Goal: Answer question/provide support

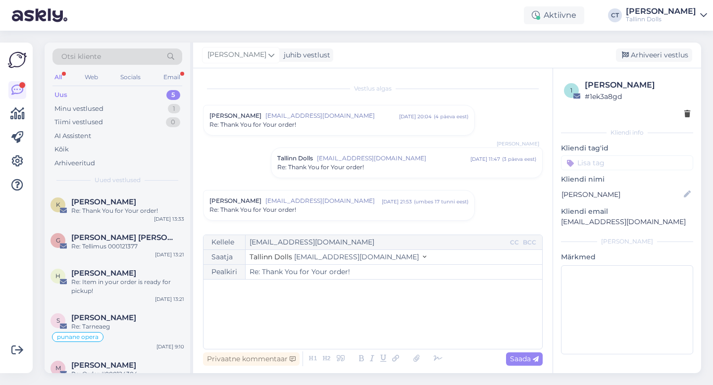
scroll to position [173, 0]
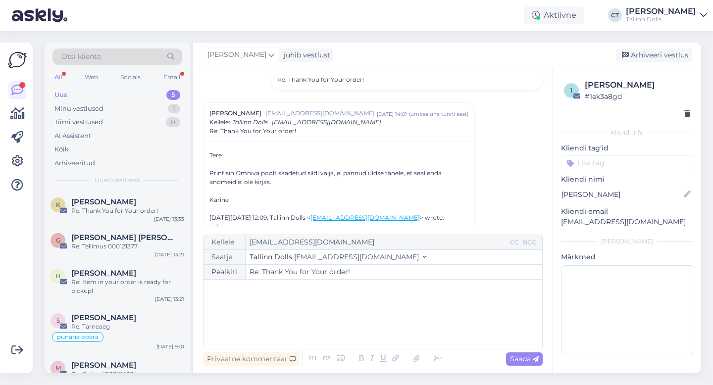
click at [77, 90] on div "Uus 5" at bounding box center [117, 95] width 130 height 14
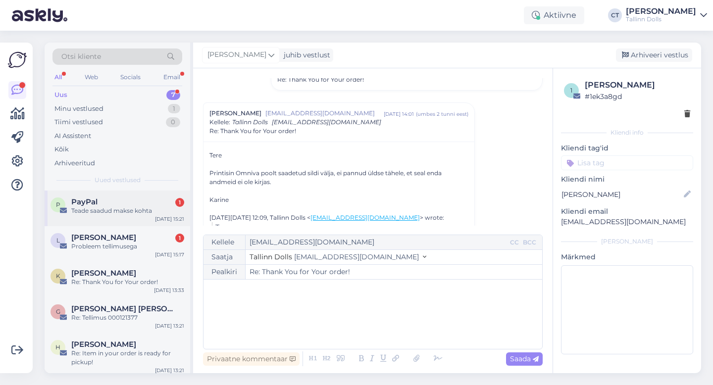
click at [118, 219] on div "P PayPal 1 Teade saadud makse kohta [DATE] 15:21" at bounding box center [118, 209] width 146 height 36
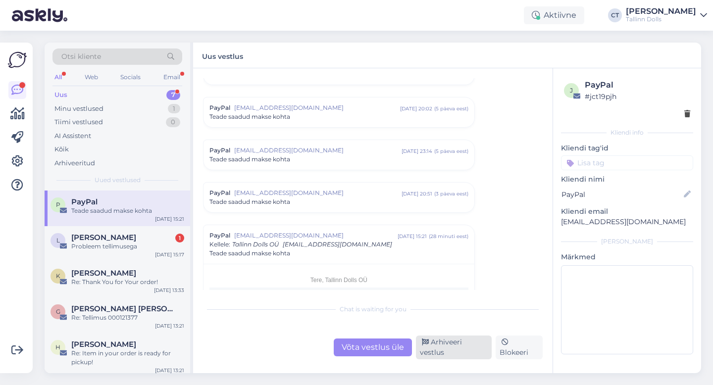
click at [452, 347] on div "Arhiveeri vestlus" at bounding box center [454, 348] width 76 height 24
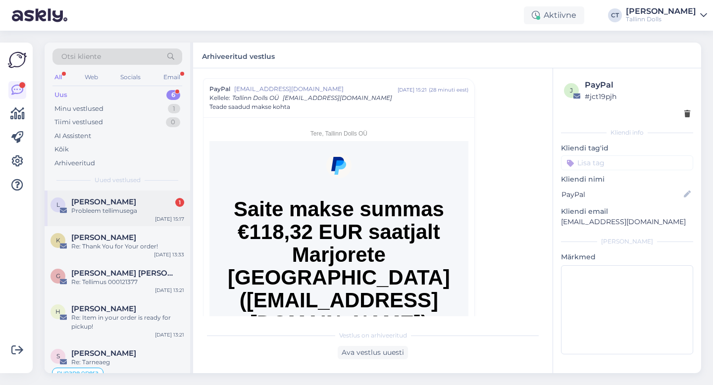
click at [142, 204] on div "Liis Raudsep 1" at bounding box center [127, 202] width 113 height 9
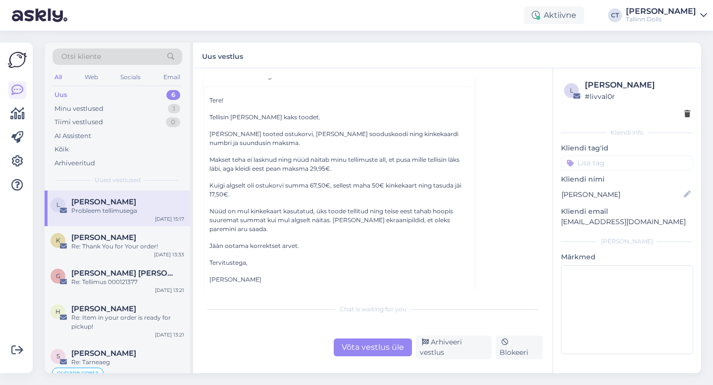
scroll to position [234, 0]
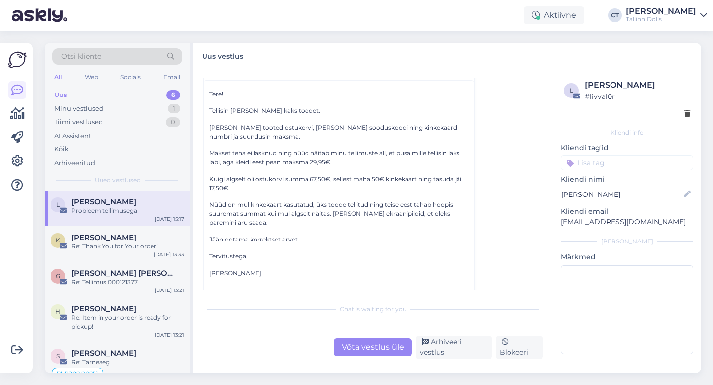
click at [369, 352] on div "Võta vestlus üle" at bounding box center [373, 348] width 78 height 18
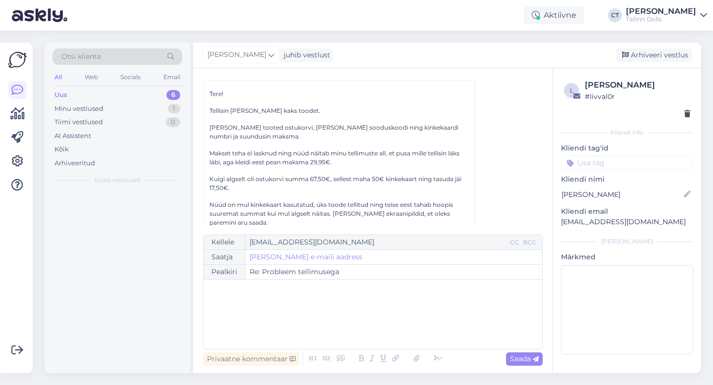
scroll to position [197, 0]
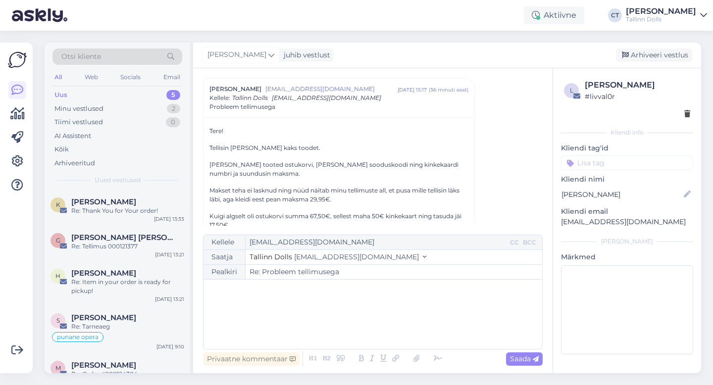
click at [375, 333] on div "﻿" at bounding box center [372, 314] width 329 height 59
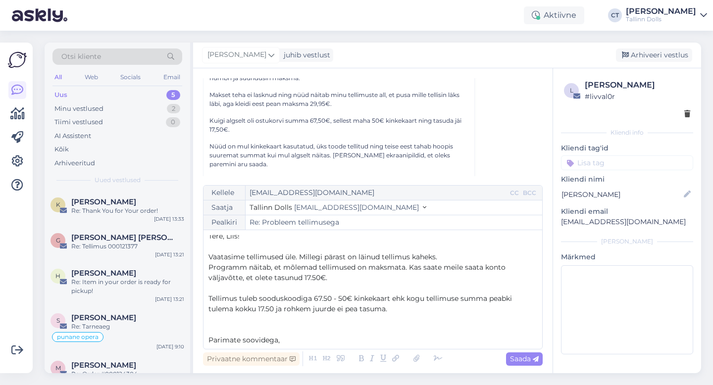
scroll to position [16, 0]
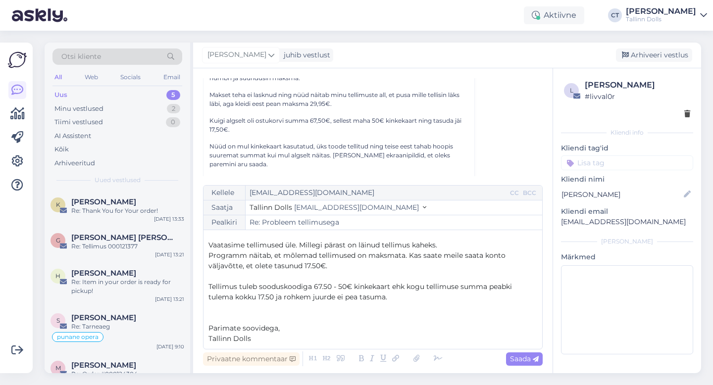
click at [396, 313] on p "﻿" at bounding box center [372, 318] width 329 height 10
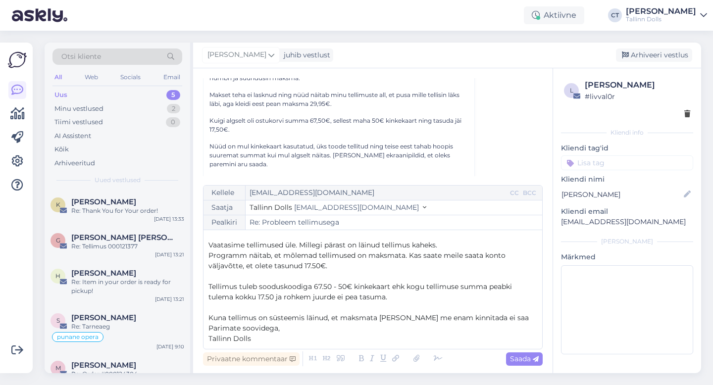
click at [311, 287] on span "Tellimus tuleb sooduskoodiga 67.50 - 50€ kinkekaart ehk kogu tellimuse summa pe…" at bounding box center [360, 291] width 305 height 19
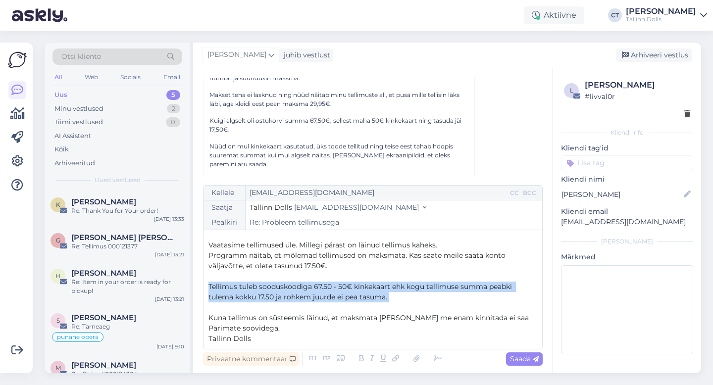
click at [311, 287] on span "Tellimus tuleb sooduskoodiga 67.50 - 50€ kinkekaart ehk kogu tellimuse summa pe…" at bounding box center [360, 291] width 305 height 19
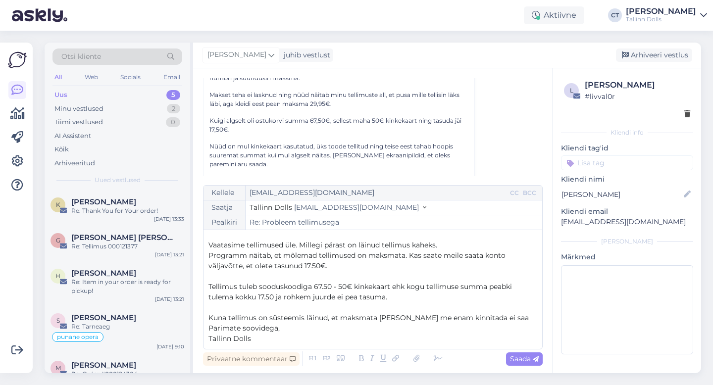
click at [268, 338] on p "Tallinn Dolls" at bounding box center [372, 339] width 329 height 10
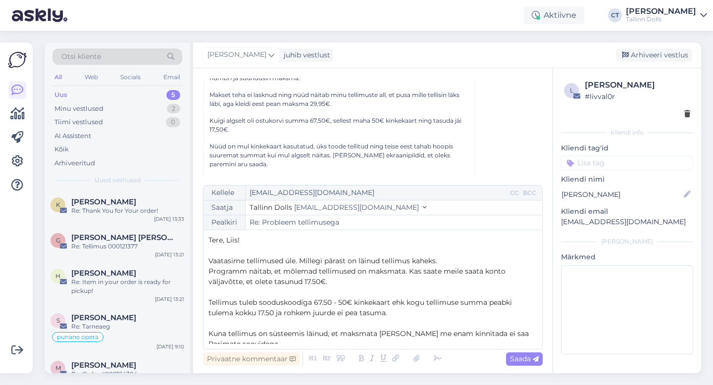
drag, startPoint x: 268, startPoint y: 338, endPoint x: 210, endPoint y: 209, distance: 141.1
click at [210, 209] on div "Kellele [EMAIL_ADDRESS][DOMAIN_NAME] CC BCC Saatja Tallinn Dolls [EMAIL_ADDRESS…" at bounding box center [373, 267] width 340 height 164
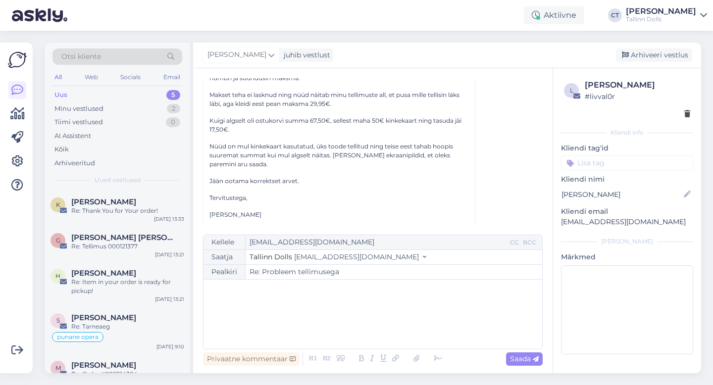
click at [265, 320] on div "﻿" at bounding box center [372, 314] width 329 height 59
click at [315, 316] on div "﻿" at bounding box center [372, 314] width 329 height 59
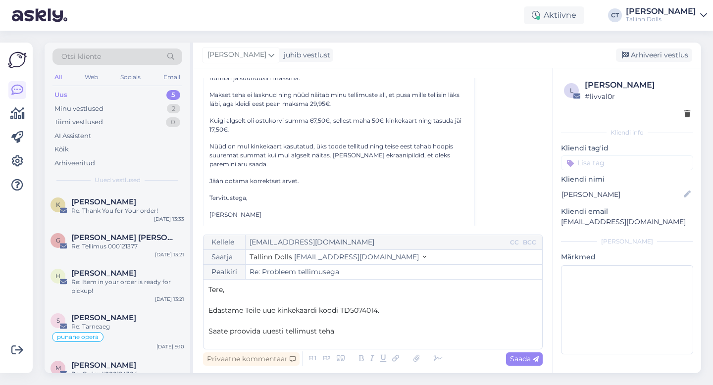
drag, startPoint x: 351, startPoint y: 334, endPoint x: 202, endPoint y: 332, distance: 149.0
click at [203, 332] on div "Kellele [EMAIL_ADDRESS][DOMAIN_NAME] CC BCC Saatja Tallinn Dolls [EMAIL_ADDRESS…" at bounding box center [373, 292] width 340 height 115
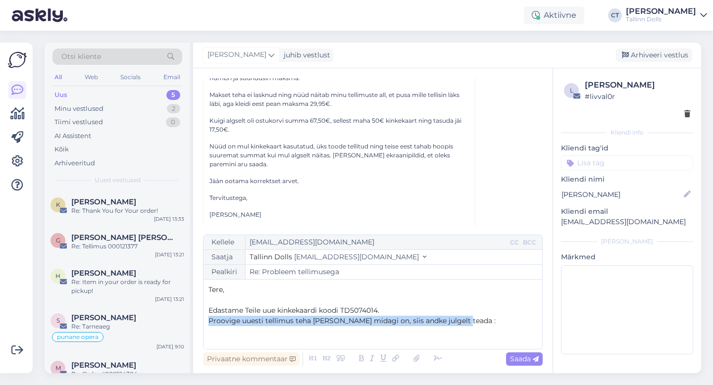
drag, startPoint x: 465, startPoint y: 319, endPoint x: 205, endPoint y: 319, distance: 259.9
click at [205, 319] on div "Kellele [EMAIL_ADDRESS][DOMAIN_NAME] CC BCC Saatja Tallinn Dolls [EMAIL_ADDRESS…" at bounding box center [373, 292] width 340 height 115
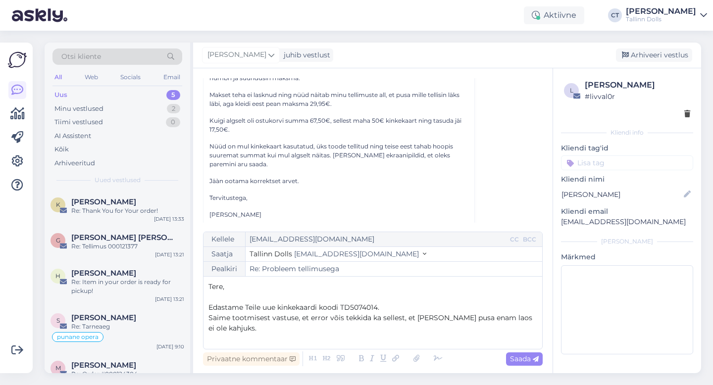
click at [399, 307] on p "Edastame Teile uue kinkekaardi koodi TD5074014." at bounding box center [372, 307] width 329 height 10
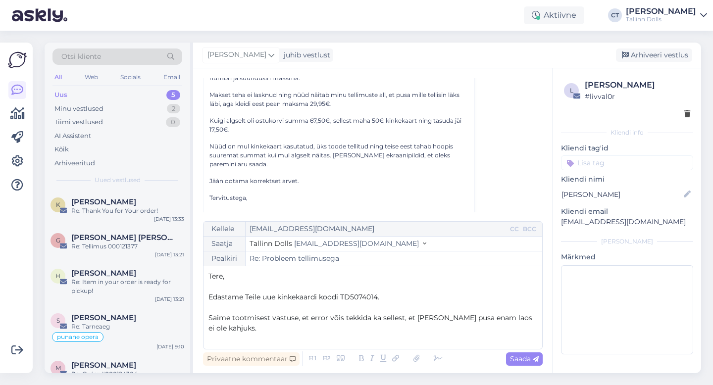
click at [281, 336] on p "﻿" at bounding box center [372, 339] width 329 height 10
click at [282, 330] on p "Saime tootmisest vastuse, et error võis tekkida ka sellest, et [PERSON_NAME] pu…" at bounding box center [372, 323] width 329 height 21
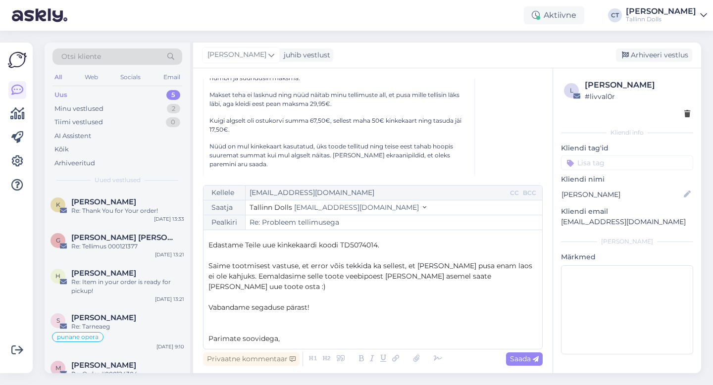
scroll to position [37, 0]
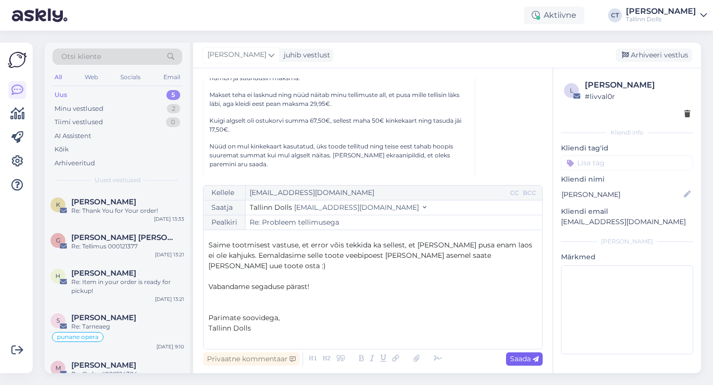
click at [518, 358] on span "Saada" at bounding box center [524, 358] width 29 height 9
type input "Re: Re: Probleem tellimusega"
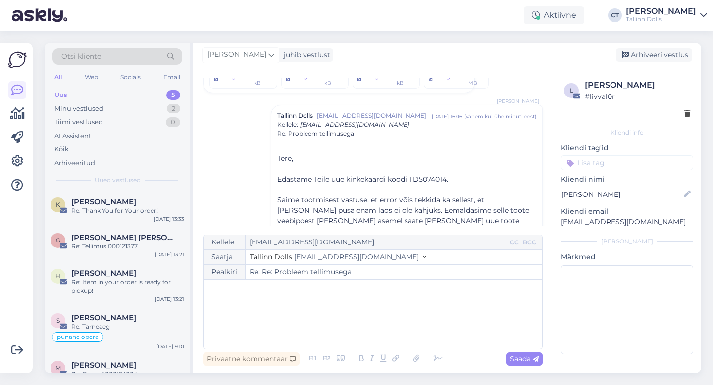
scroll to position [583, 0]
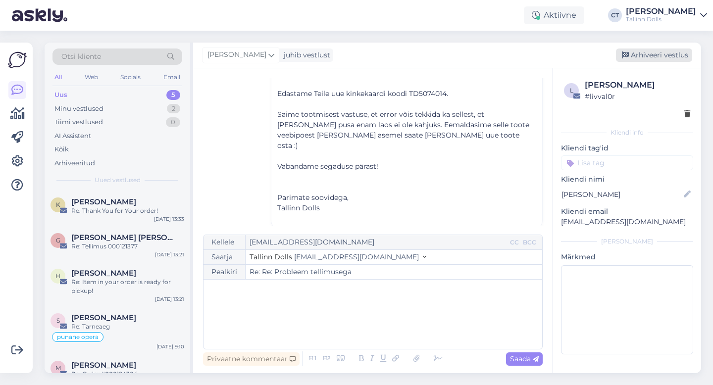
click at [676, 50] on div "Arhiveeri vestlus" at bounding box center [654, 55] width 76 height 13
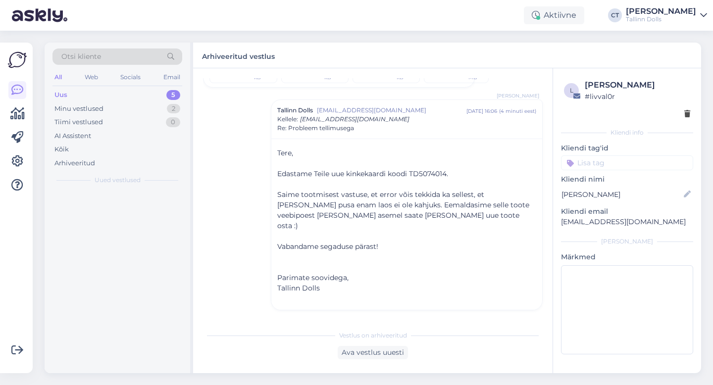
scroll to position [492, 0]
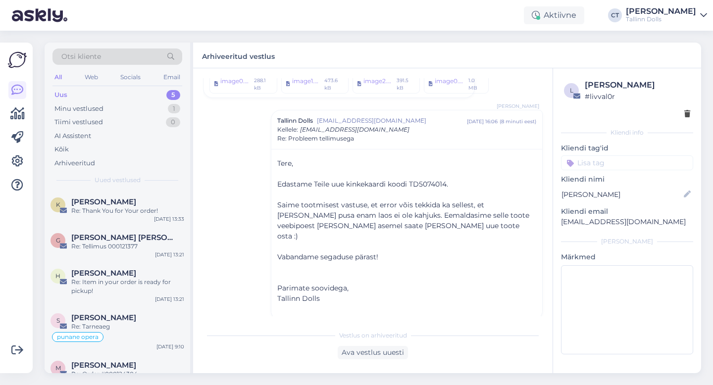
click at [94, 97] on div "Uus 5" at bounding box center [117, 95] width 130 height 14
click at [84, 210] on div "Re: Thank You for Your order!" at bounding box center [127, 210] width 113 height 9
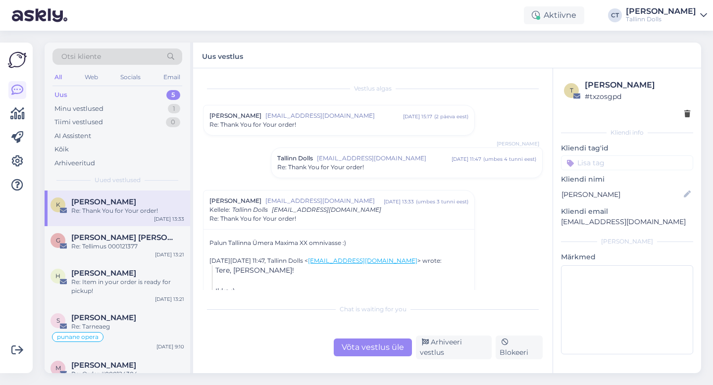
scroll to position [40, 0]
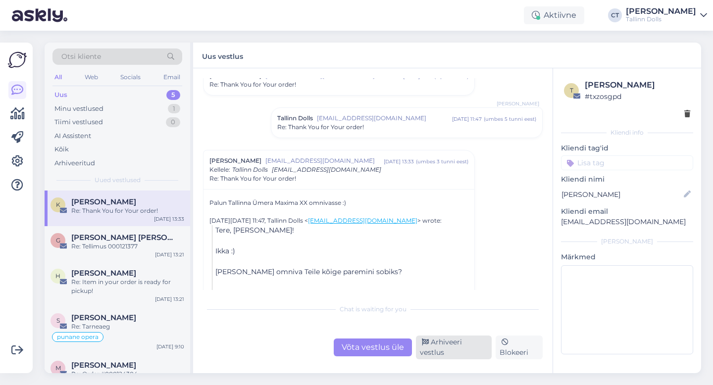
click at [451, 353] on div "Arhiveeri vestlus" at bounding box center [454, 348] width 76 height 24
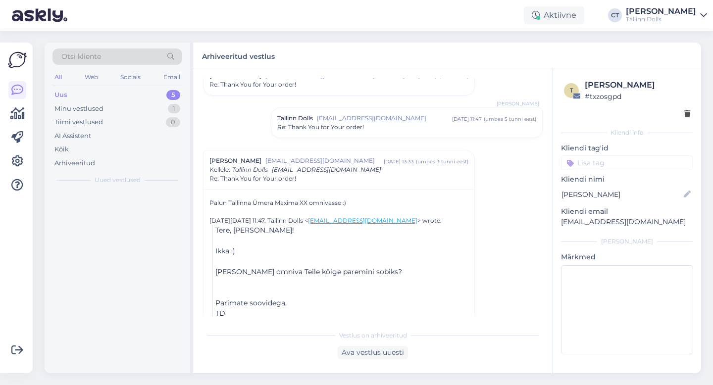
scroll to position [55, 0]
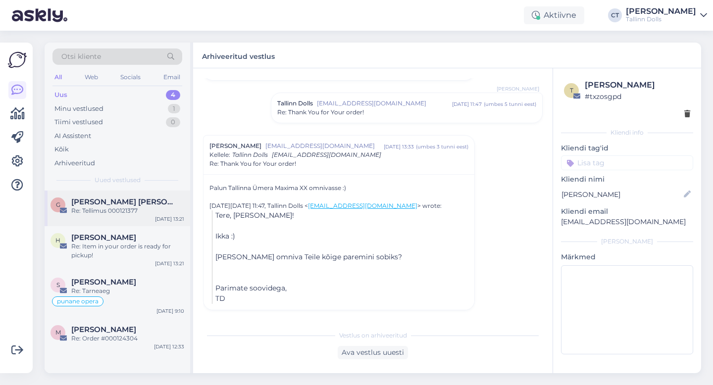
click at [116, 214] on div "Re: Tellimus 000121377" at bounding box center [127, 210] width 113 height 9
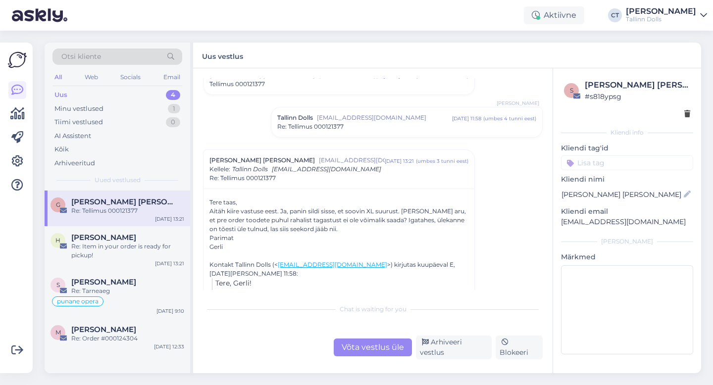
scroll to position [744, 0]
click at [127, 237] on div "[PERSON_NAME]" at bounding box center [127, 237] width 113 height 9
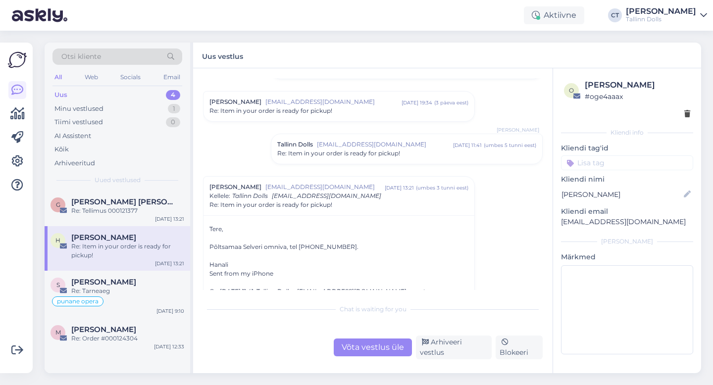
scroll to position [101, 0]
click at [448, 356] on div "Arhiveeri vestlus" at bounding box center [454, 348] width 76 height 24
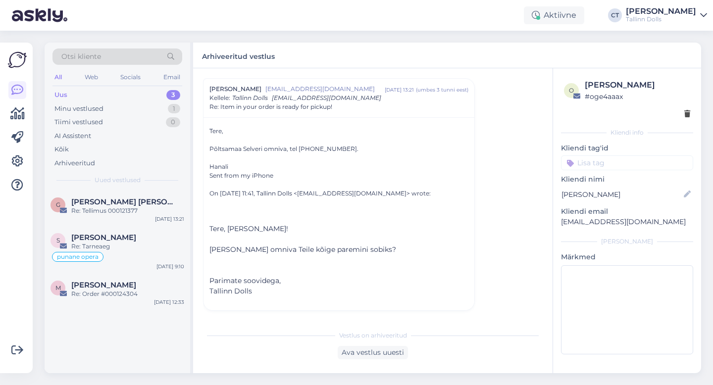
click at [107, 90] on div "Uus 3" at bounding box center [117, 95] width 130 height 14
click at [107, 106] on div "Minu vestlused 1" at bounding box center [117, 109] width 130 height 14
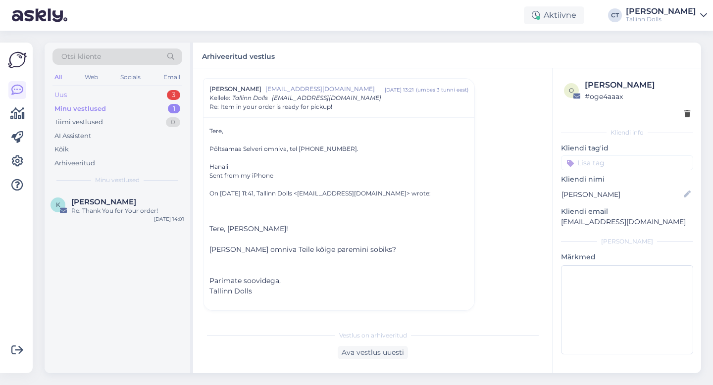
click at [104, 91] on div "Uus 3" at bounding box center [117, 95] width 130 height 14
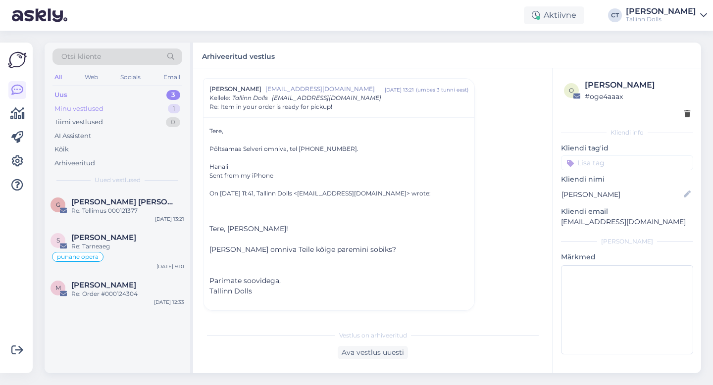
click at [100, 112] on div "Minu vestlused" at bounding box center [78, 109] width 49 height 10
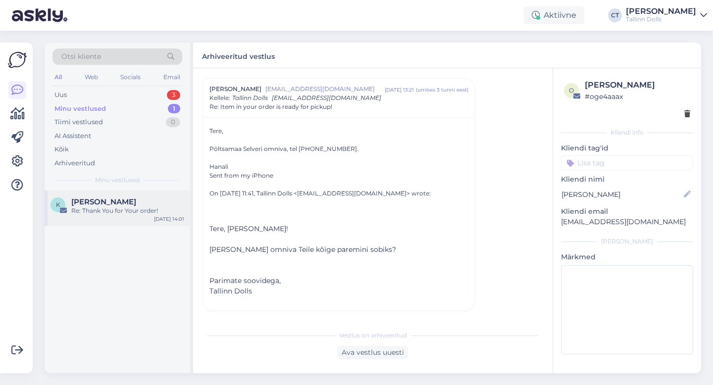
click at [103, 192] on div "K [PERSON_NAME] Re: Thank You for Your order! [DATE] 14:01" at bounding box center [118, 209] width 146 height 36
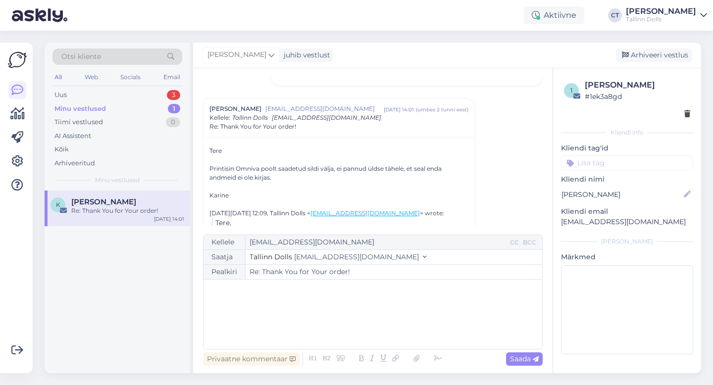
scroll to position [183, 0]
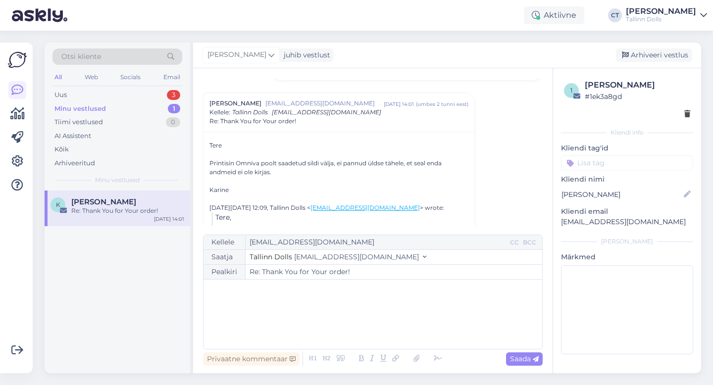
click at [292, 295] on p "﻿" at bounding box center [372, 290] width 329 height 10
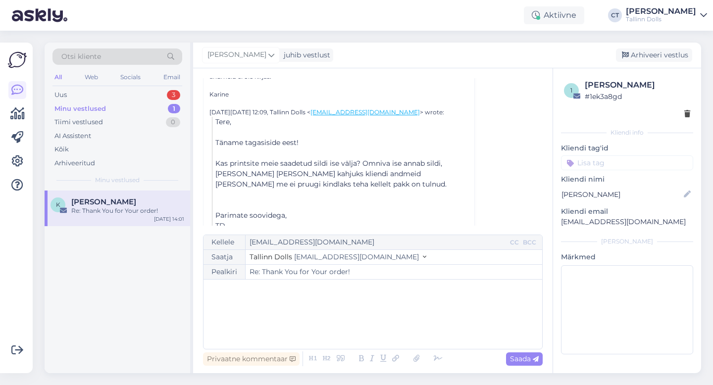
scroll to position [266, 0]
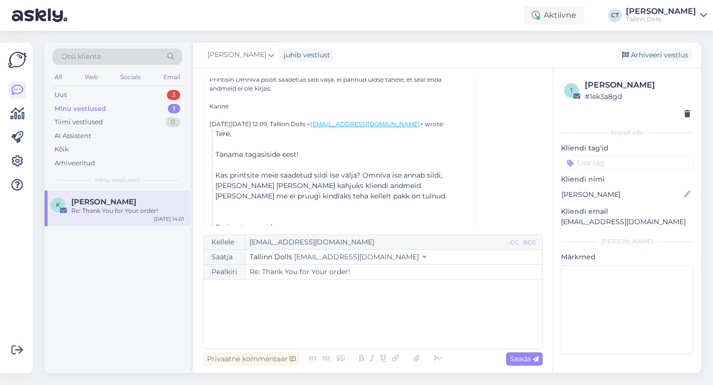
click at [279, 316] on div "﻿" at bounding box center [372, 314] width 329 height 59
click at [74, 88] on div "Uus 3" at bounding box center [117, 95] width 130 height 14
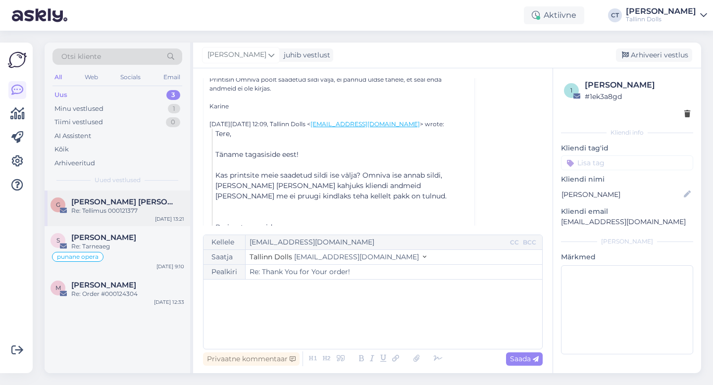
click at [97, 201] on span "[PERSON_NAME] [PERSON_NAME]" at bounding box center [122, 202] width 103 height 9
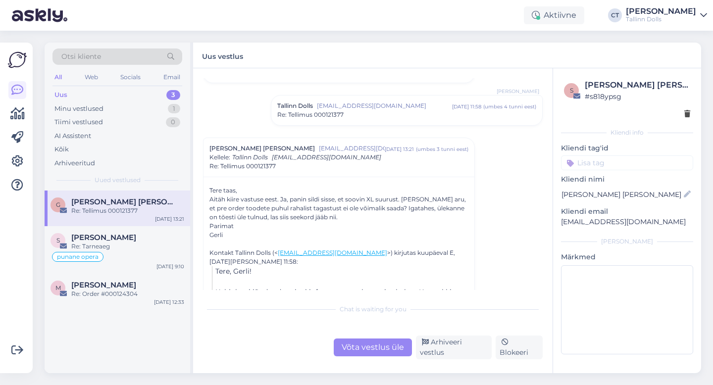
scroll to position [755, 0]
click at [371, 349] on div "Võta vestlus üle" at bounding box center [373, 348] width 78 height 18
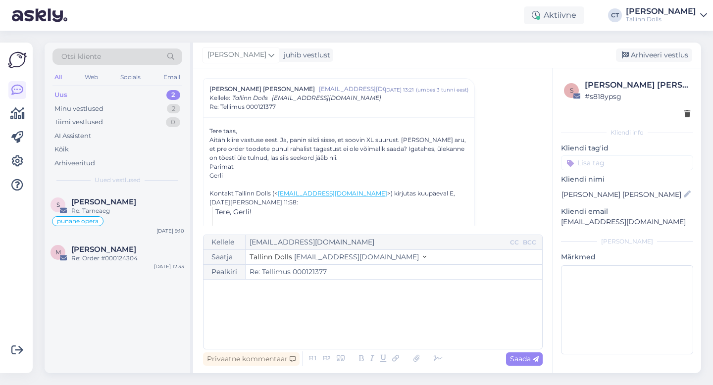
click at [375, 324] on div "﻿" at bounding box center [372, 314] width 329 height 59
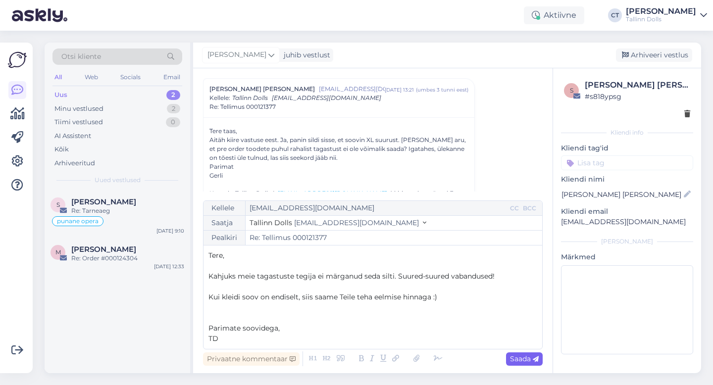
click at [530, 361] on span "Saada" at bounding box center [524, 358] width 29 height 9
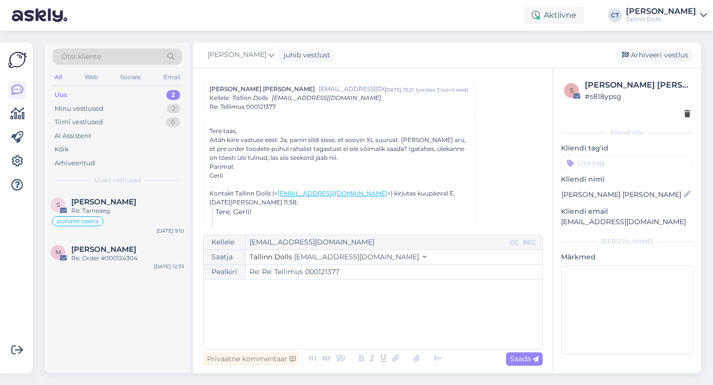
type input "Re: Tellimus 000121377"
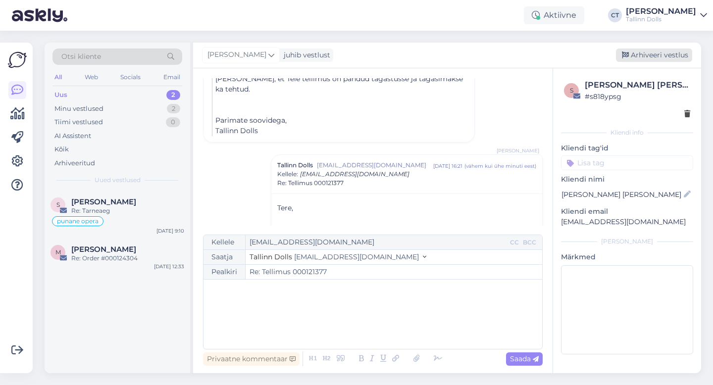
click at [652, 56] on div "Arhiveeri vestlus" at bounding box center [654, 55] width 76 height 13
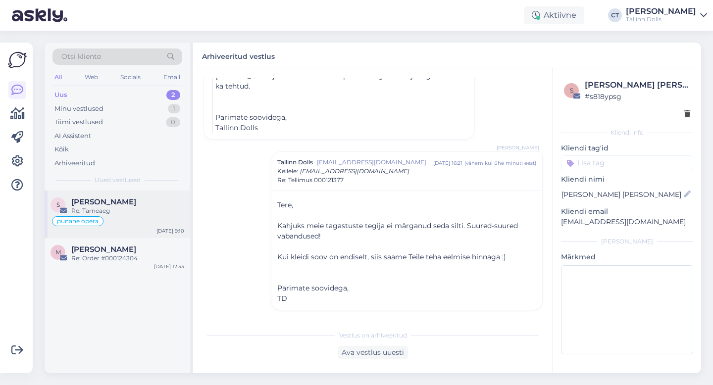
click at [97, 209] on div "Re: Tarneaeg" at bounding box center [127, 210] width 113 height 9
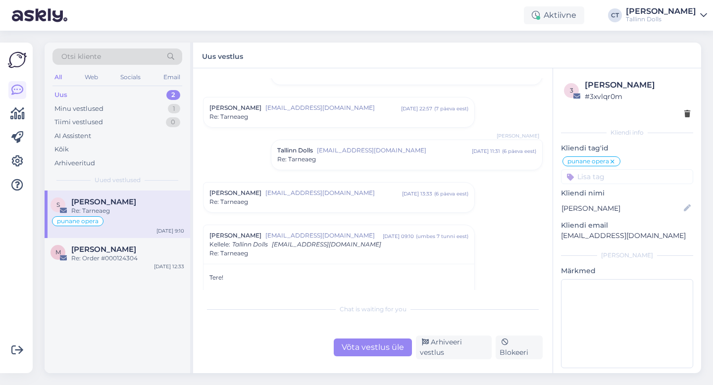
click at [111, 52] on div "Otsi kliente" at bounding box center [117, 57] width 130 height 16
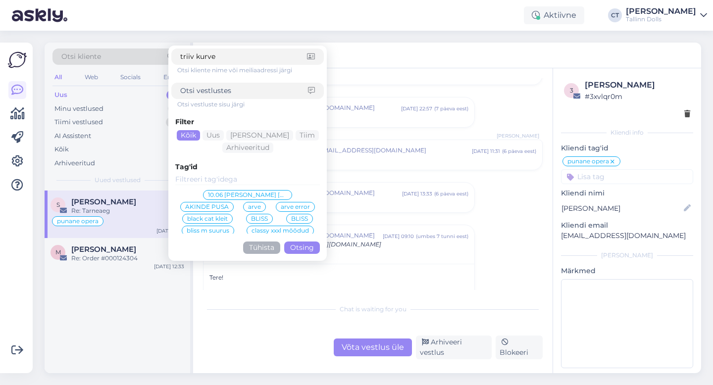
type input "triiv kurves"
click button "Otsing" at bounding box center [302, 248] width 36 height 12
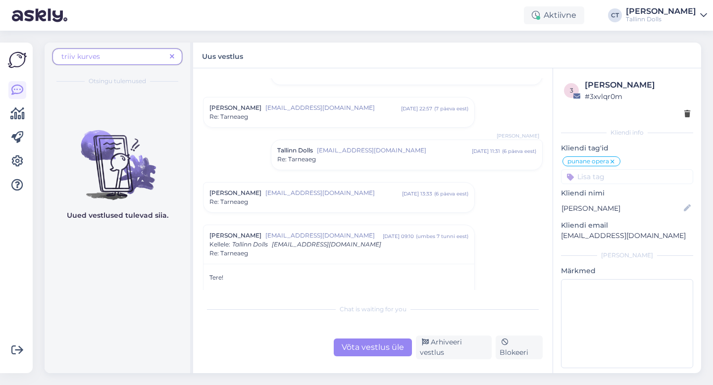
click at [132, 61] on span "triiv kurves" at bounding box center [113, 56] width 104 height 10
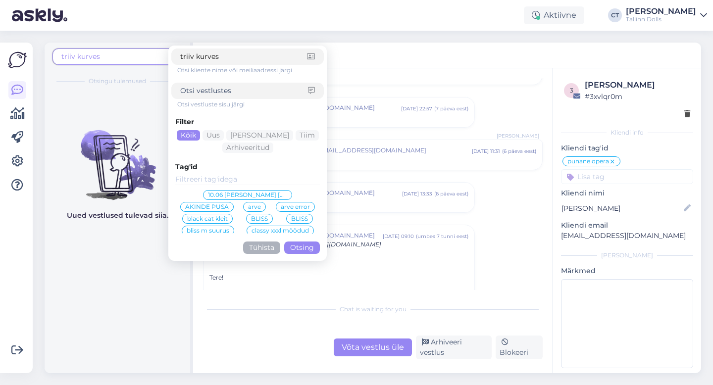
click at [233, 57] on input "triiv kurves" at bounding box center [243, 56] width 127 height 10
click at [240, 94] on input at bounding box center [244, 91] width 128 height 10
paste input "[EMAIL_ADDRESS][DOMAIN_NAME]"
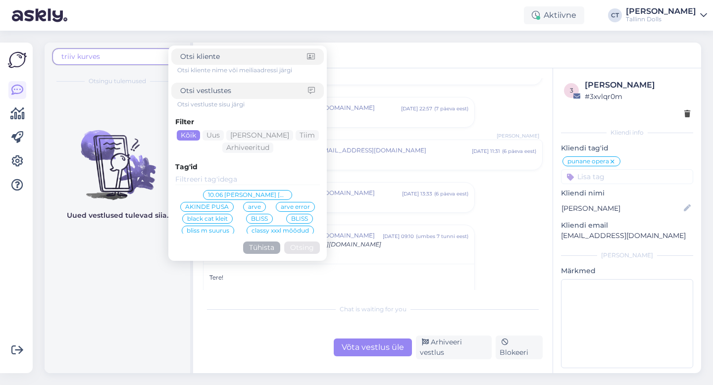
type input "[EMAIL_ADDRESS][DOMAIN_NAME]"
click button "Otsing" at bounding box center [302, 248] width 36 height 12
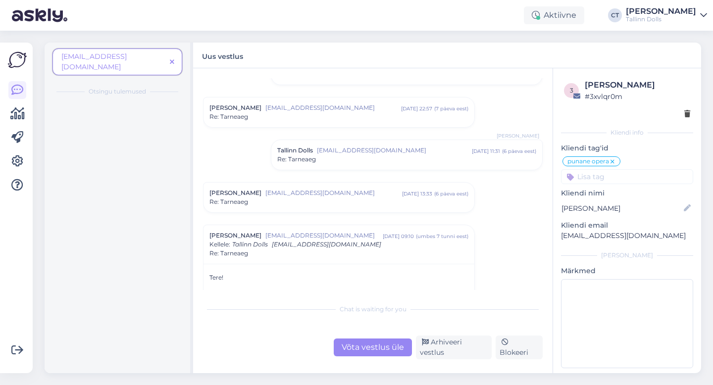
click at [172, 59] on icon at bounding box center [172, 62] width 4 height 7
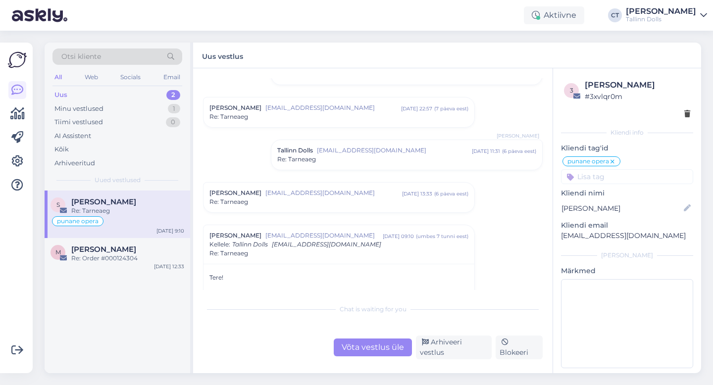
click at [154, 53] on div "Otsi kliente" at bounding box center [117, 57] width 130 height 16
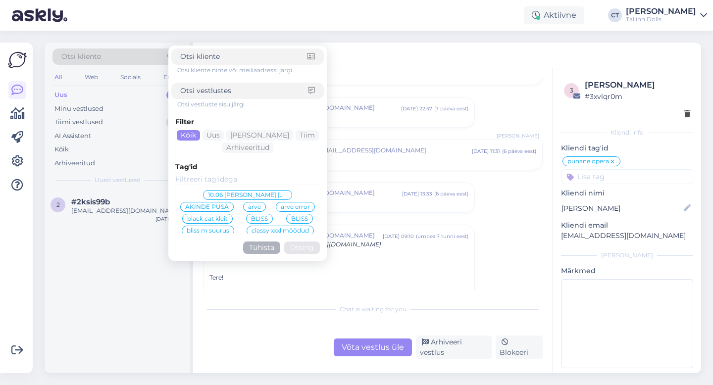
click at [207, 54] on input at bounding box center [243, 56] width 127 height 10
type input "[EMAIL_ADDRESS][DOMAIN_NAME]"
click button "Otsing" at bounding box center [302, 248] width 36 height 12
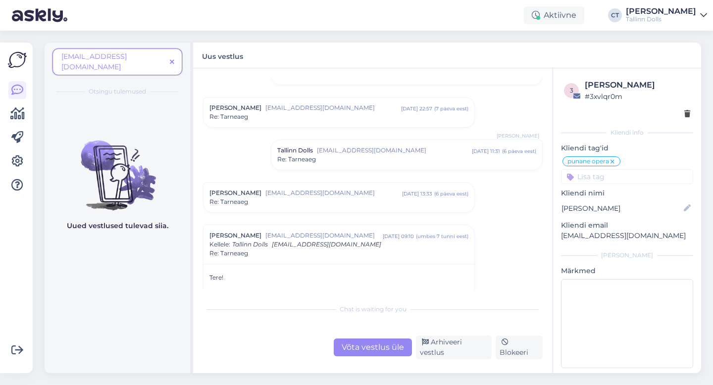
click at [174, 59] on icon at bounding box center [172, 62] width 4 height 7
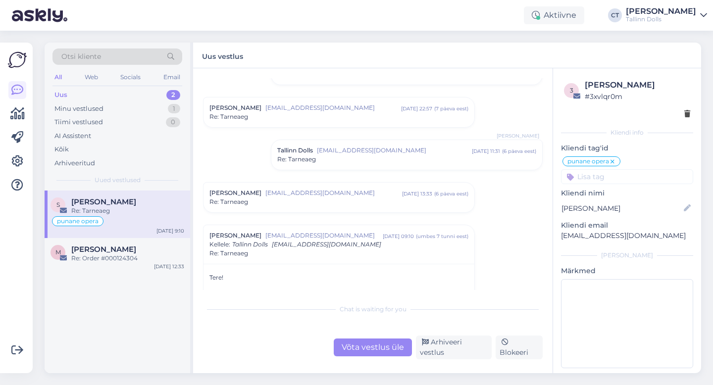
click at [267, 49] on div "Uus vestlus" at bounding box center [447, 56] width 508 height 26
